Goal: Complete application form

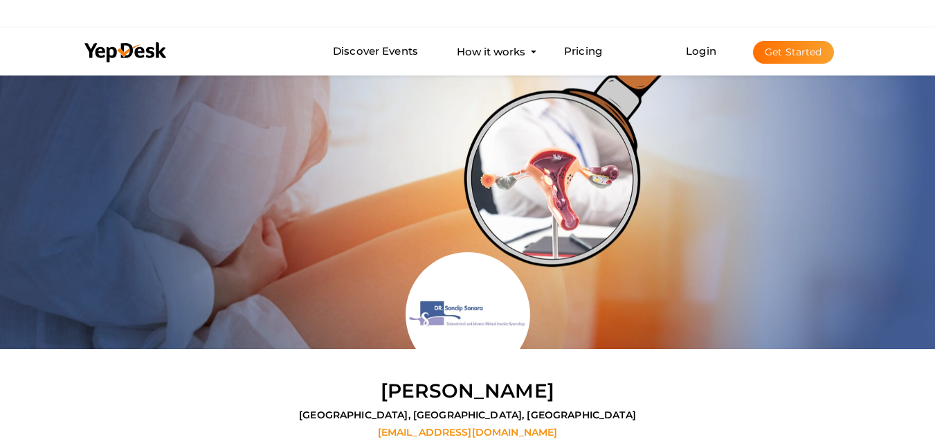
scroll to position [72, 0]
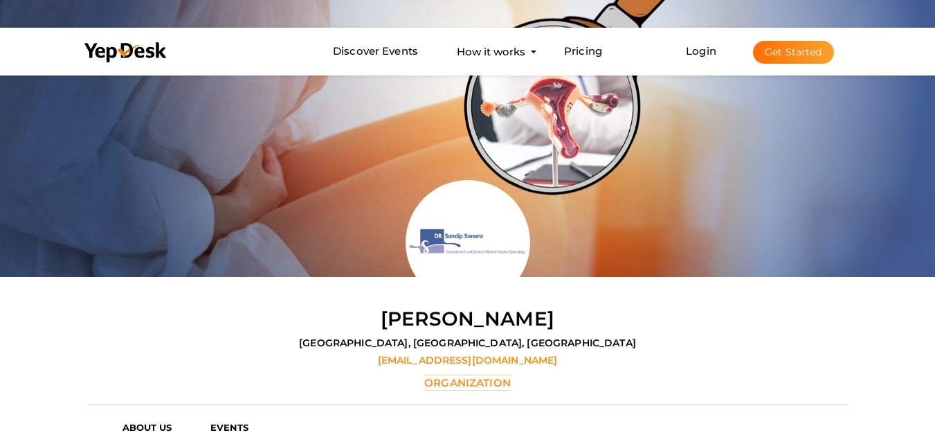
click at [794, 54] on button "Get Started" at bounding box center [793, 52] width 81 height 23
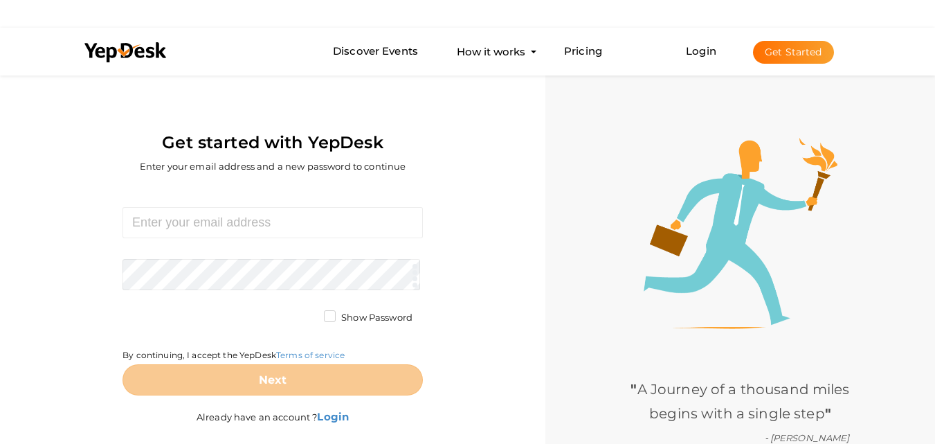
click at [329, 314] on label "Show Password" at bounding box center [368, 318] width 89 height 14
click at [310, 313] on input "Show Password" at bounding box center [310, 313] width 0 height 0
click at [329, 313] on label "Show Password" at bounding box center [368, 318] width 89 height 14
click at [310, 313] on input "Show Password" at bounding box center [310, 313] width 0 height 0
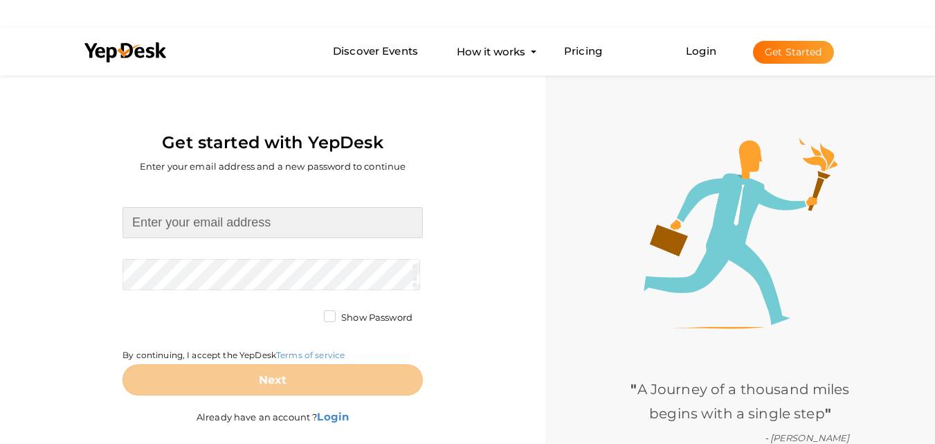
click at [203, 226] on input at bounding box center [272, 222] width 300 height 31
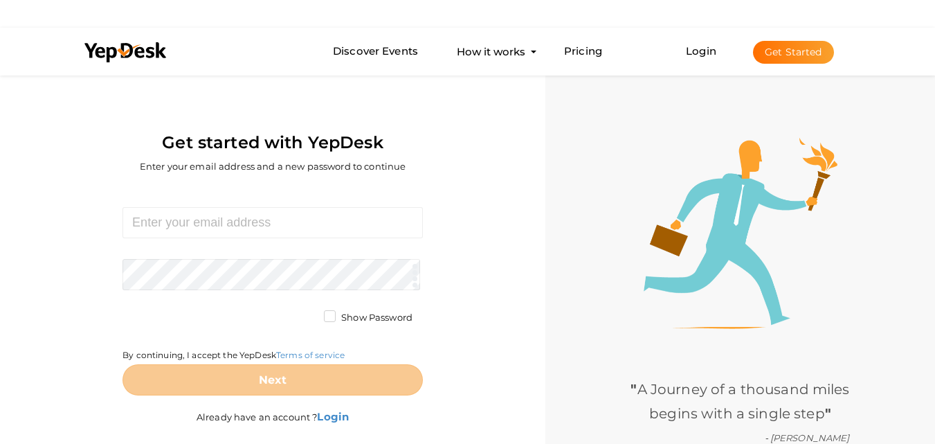
click at [467, 259] on div "Required. Invalid email. Checking You already have a YepDesk account. Please Si…" at bounding box center [272, 317] width 524 height 265
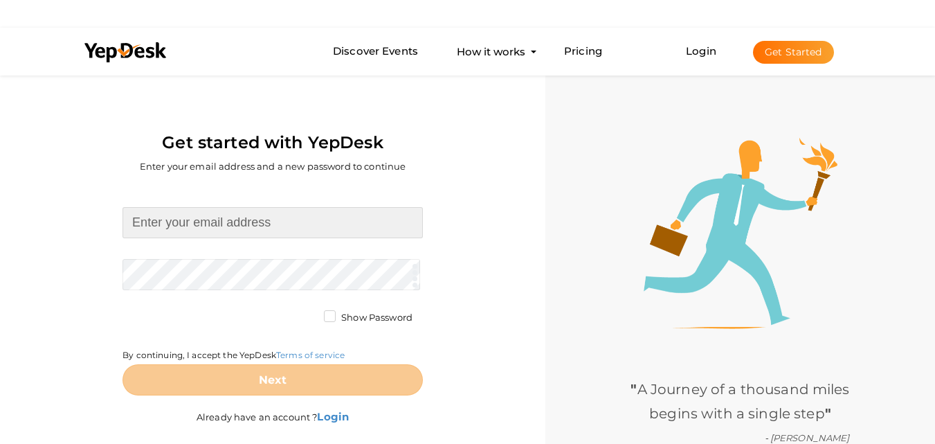
click at [252, 215] on input at bounding box center [272, 222] width 300 height 31
click at [217, 232] on input at bounding box center [272, 222] width 300 height 31
type input "[EMAIL_ADDRESS][DOMAIN_NAME]"
click at [174, 274] on form "believemachinery71@gmail.com Required. Invalid email. Checking You already have…" at bounding box center [272, 301] width 300 height 188
click at [188, 291] on form "believemachinery71@gmail.com Required. Invalid email. Checking You already have…" at bounding box center [272, 301] width 300 height 188
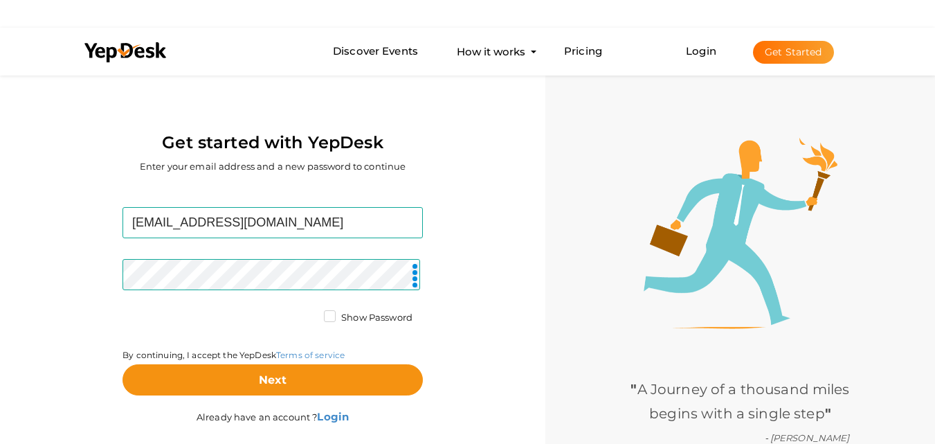
click at [355, 320] on label "Show Password" at bounding box center [368, 318] width 89 height 14
click at [310, 313] on input "Show Password" at bounding box center [310, 313] width 0 height 0
click at [338, 323] on label "Show Password" at bounding box center [368, 318] width 89 height 14
click at [310, 313] on input "Show Password" at bounding box center [310, 313] width 0 height 0
